Goal: Transaction & Acquisition: Subscribe to service/newsletter

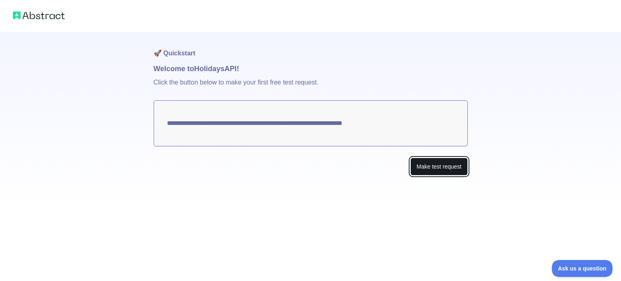
click at [449, 167] on button "Make test request" at bounding box center [438, 167] width 57 height 18
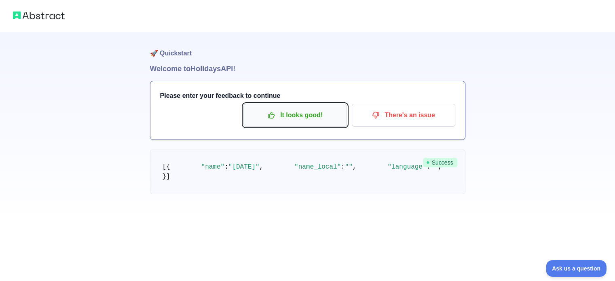
click at [296, 110] on p "It looks good!" at bounding box center [294, 115] width 91 height 14
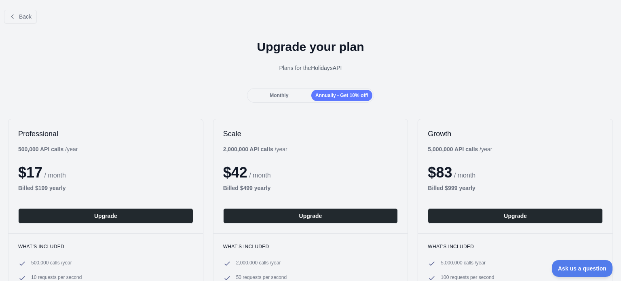
click at [275, 93] on span "Monthly" at bounding box center [279, 96] width 19 height 6
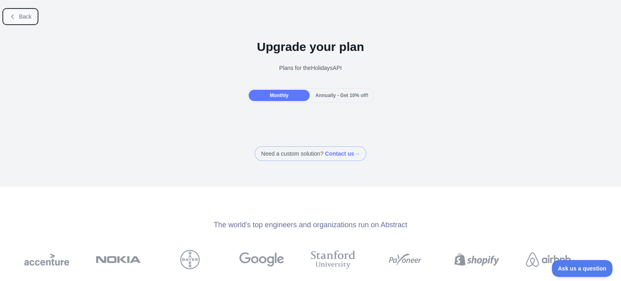
click at [19, 17] on span "Back" at bounding box center [25, 16] width 13 height 6
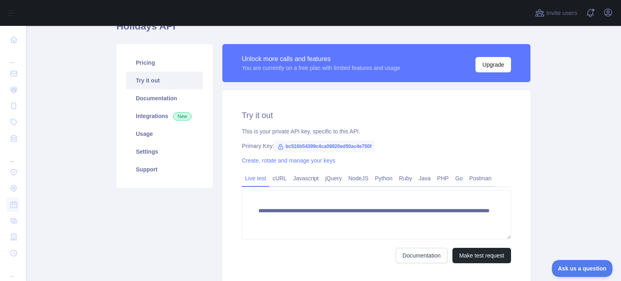
scroll to position [81, 0]
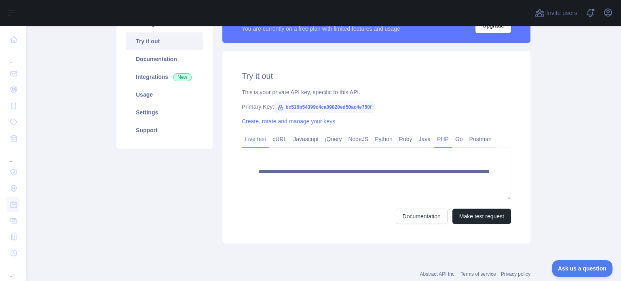
click at [441, 139] on link "PHP" at bounding box center [443, 139] width 18 height 13
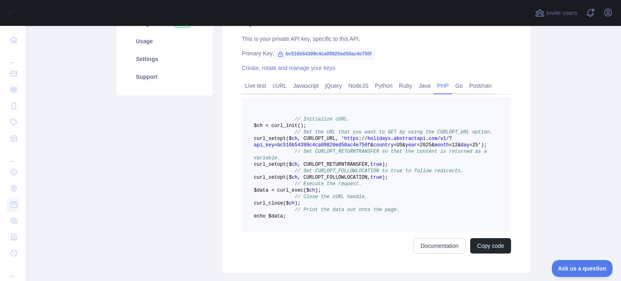
scroll to position [121, 0]
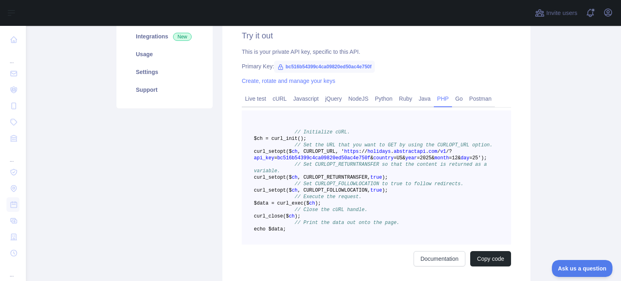
click at [348, 68] on span "bc516b54399c4ca09820ed50ac4e750f" at bounding box center [324, 67] width 101 height 12
copy span "bc516b54399c4ca09820ed50ac4e750f"
